Goal: Browse casually: Explore the website without a specific task or goal

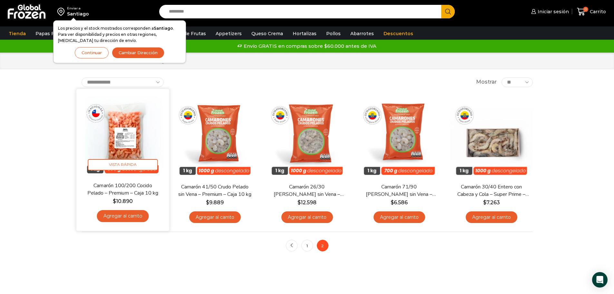
click at [118, 150] on img at bounding box center [122, 135] width 83 height 83
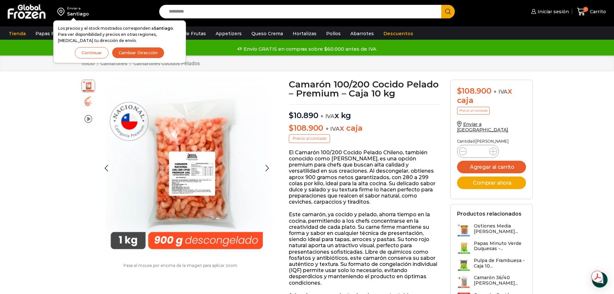
click at [87, 102] on img at bounding box center [88, 101] width 13 height 13
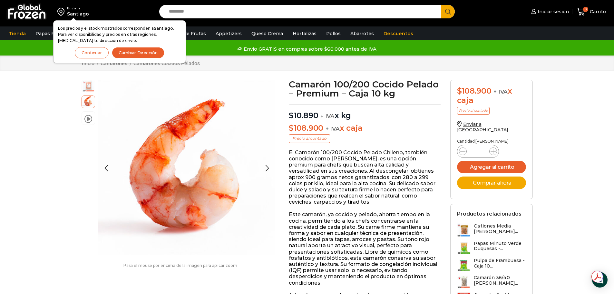
click at [86, 87] on img at bounding box center [88, 85] width 13 height 13
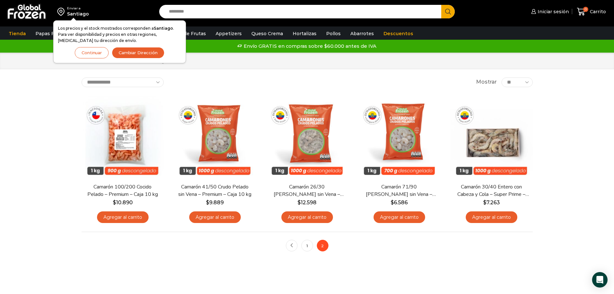
click at [90, 54] on button "Continuar" at bounding box center [92, 52] width 34 height 11
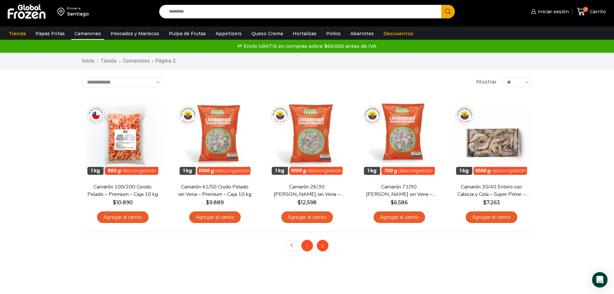
click at [308, 244] on link "1" at bounding box center [307, 246] width 12 height 12
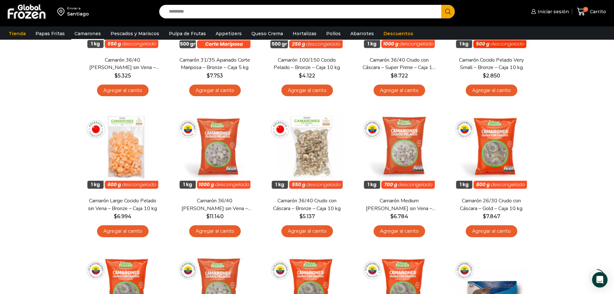
scroll to position [134, 0]
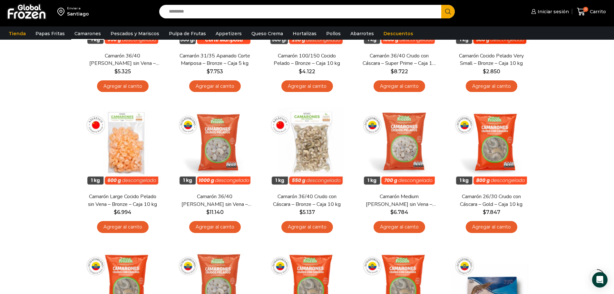
drag, startPoint x: 613, startPoint y: 124, endPoint x: 611, endPoint y: 146, distance: 21.4
click at [611, 146] on div "Enviar a [GEOGRAPHIC_DATA] Search input Search Iniciar sesión" at bounding box center [307, 238] width 614 height 745
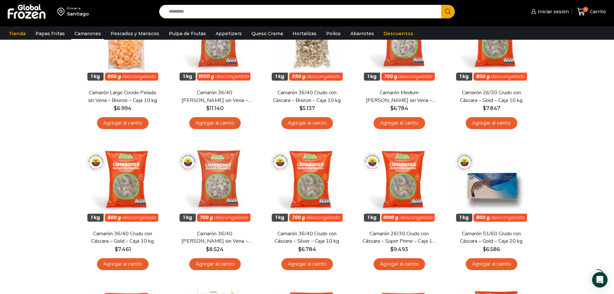
scroll to position [0, 0]
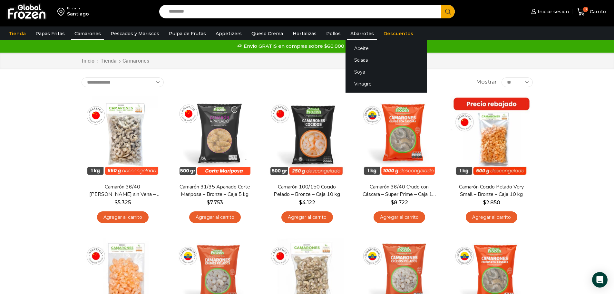
click at [348, 33] on link "Abarrotes" at bounding box center [362, 33] width 30 height 12
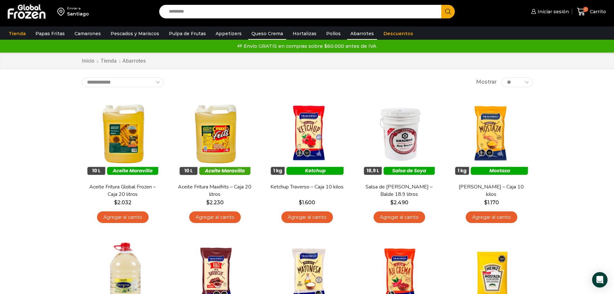
click at [267, 33] on link "Queso Crema" at bounding box center [267, 33] width 38 height 12
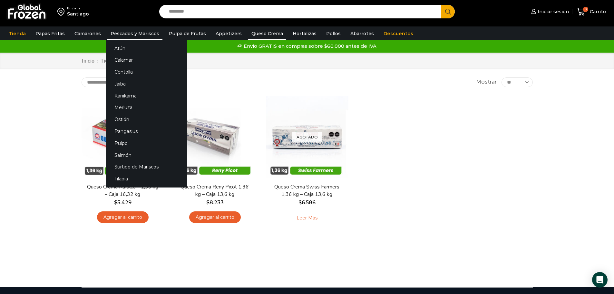
click at [132, 32] on link "Pescados y Mariscos" at bounding box center [134, 33] width 55 height 12
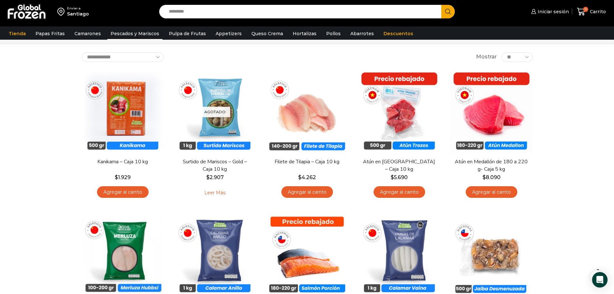
drag, startPoint x: 0, startPoint y: 0, endPoint x: 619, endPoint y: 50, distance: 620.7
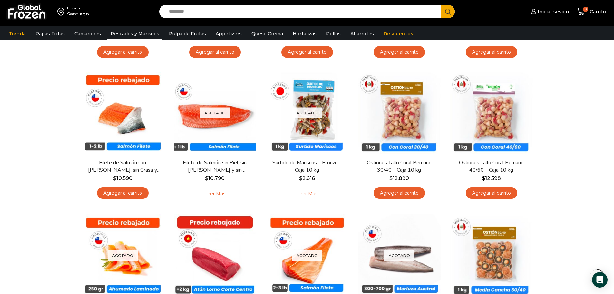
scroll to position [403, 0]
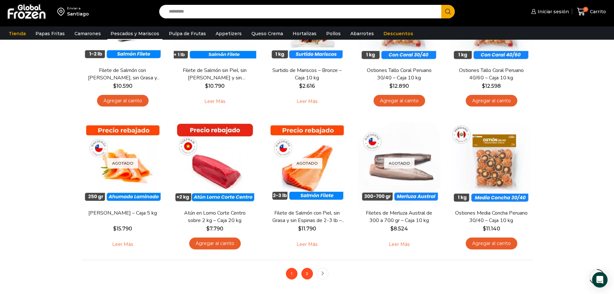
click at [308, 274] on link "2" at bounding box center [307, 274] width 12 height 12
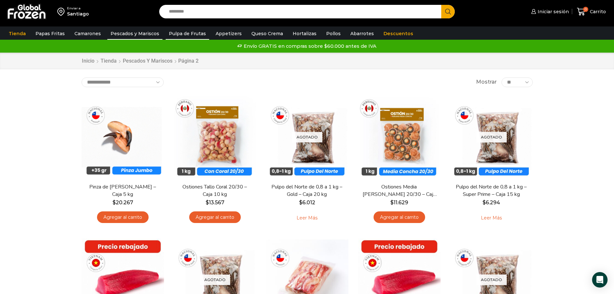
click at [200, 34] on link "Pulpa de Frutas" at bounding box center [188, 33] width 44 height 12
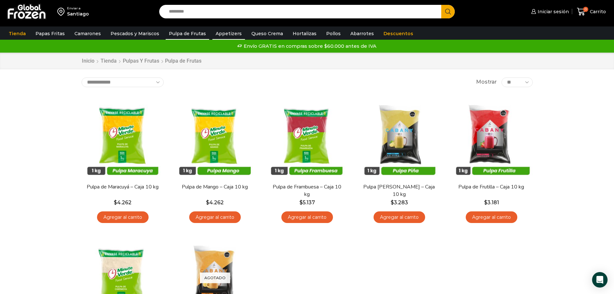
click at [220, 33] on link "Appetizers" at bounding box center [228, 33] width 33 height 12
